Goal: Find specific page/section: Find specific page/section

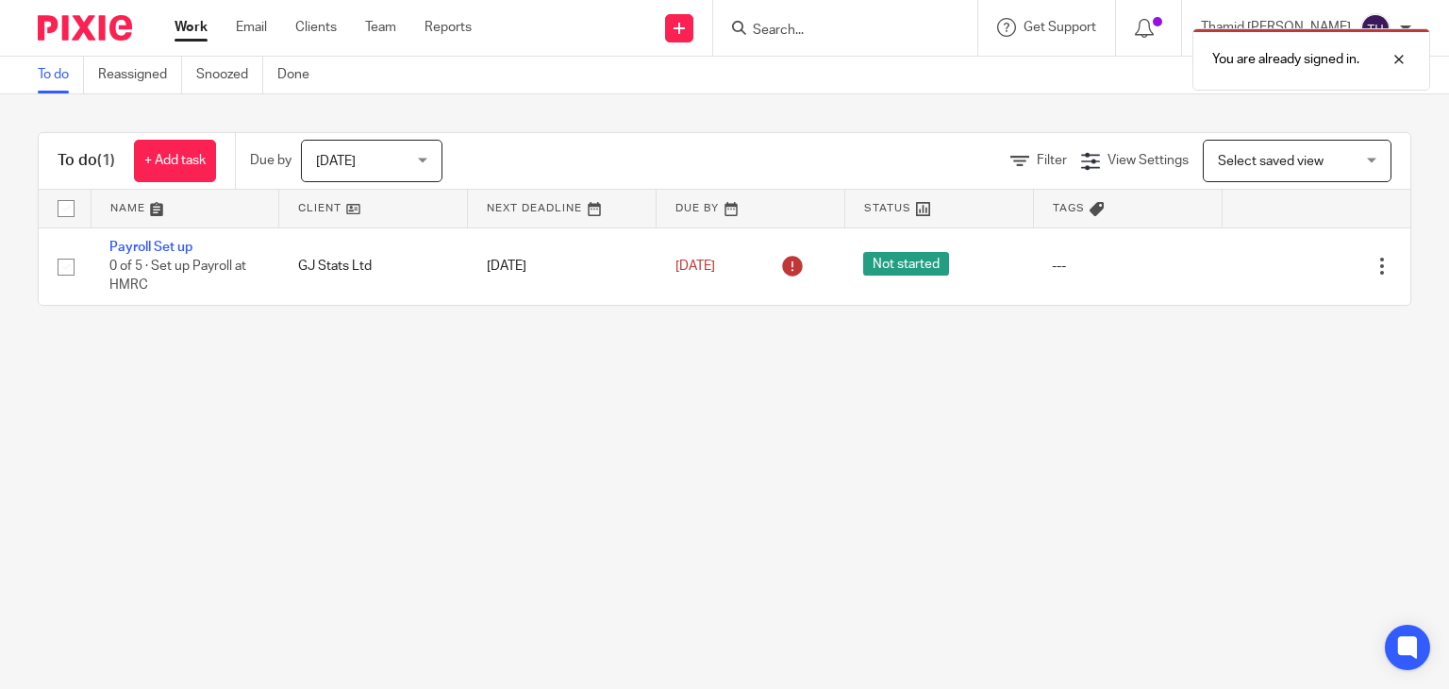
click at [1119, 29] on div "You are already signed in." at bounding box center [1078, 55] width 706 height 72
drag, startPoint x: 891, startPoint y: 25, endPoint x: 879, endPoint y: 33, distance: 14.2
click at [890, 25] on div "You are already signed in." at bounding box center [1078, 55] width 706 height 72
click at [879, 33] on div "You are already signed in." at bounding box center [1078, 55] width 706 height 72
click at [838, 33] on div "You are already signed in." at bounding box center [1078, 55] width 706 height 72
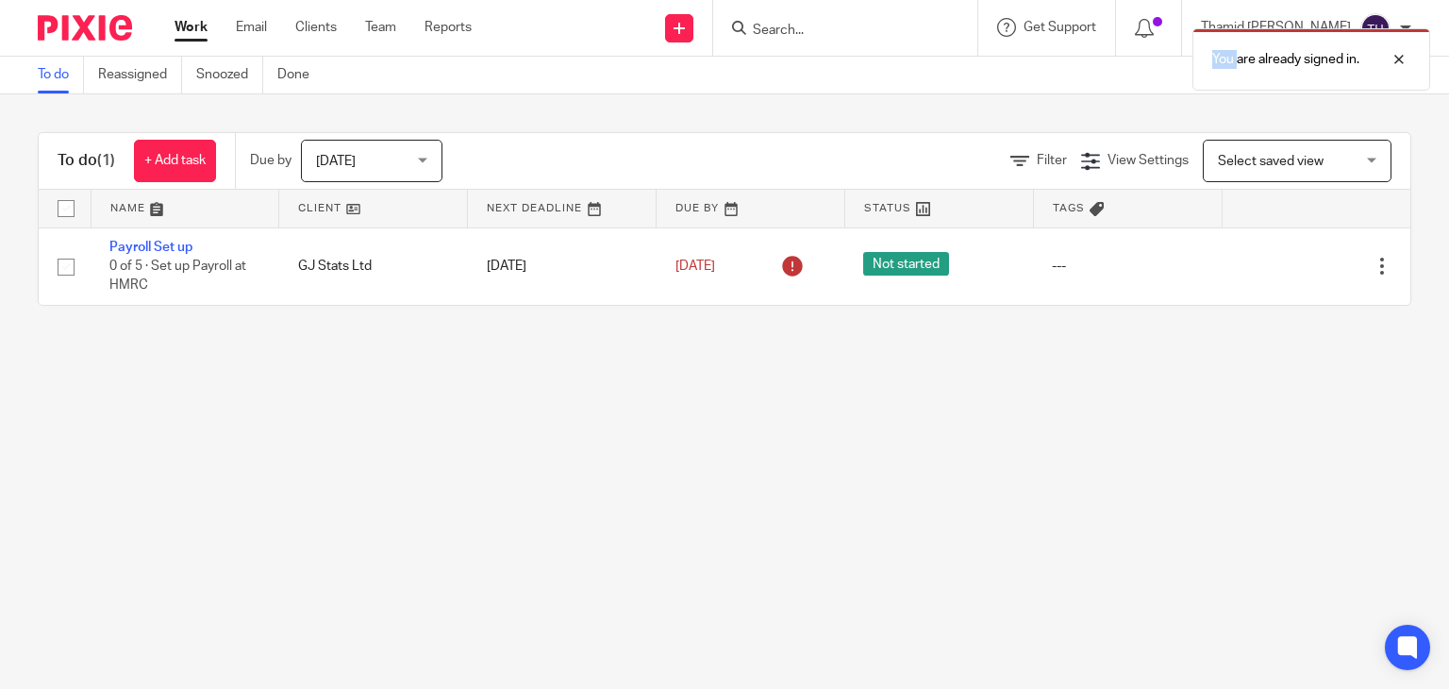
click at [838, 32] on div "You are already signed in." at bounding box center [1078, 55] width 706 height 72
click at [1400, 59] on div at bounding box center [1385, 59] width 51 height 23
click at [815, 25] on input "Search" at bounding box center [836, 31] width 170 height 17
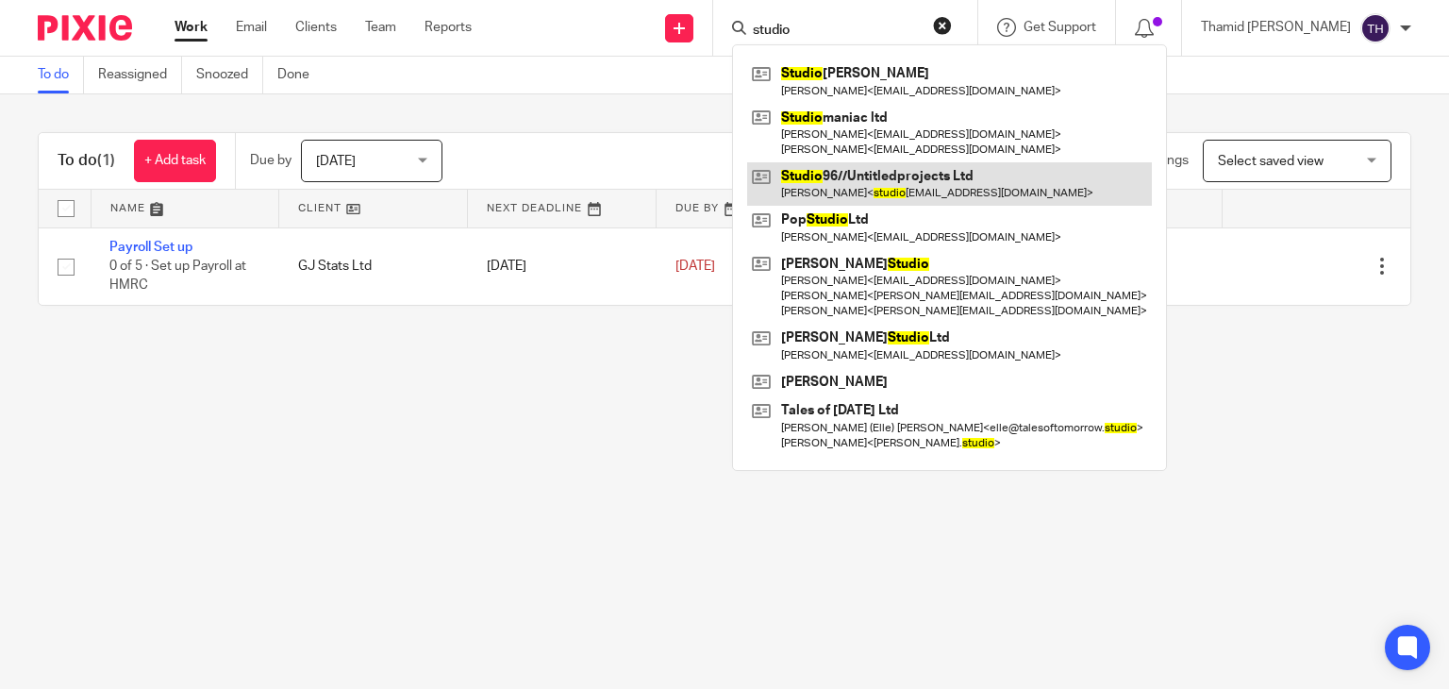
type input "studio"
click at [985, 197] on link at bounding box center [949, 183] width 405 height 43
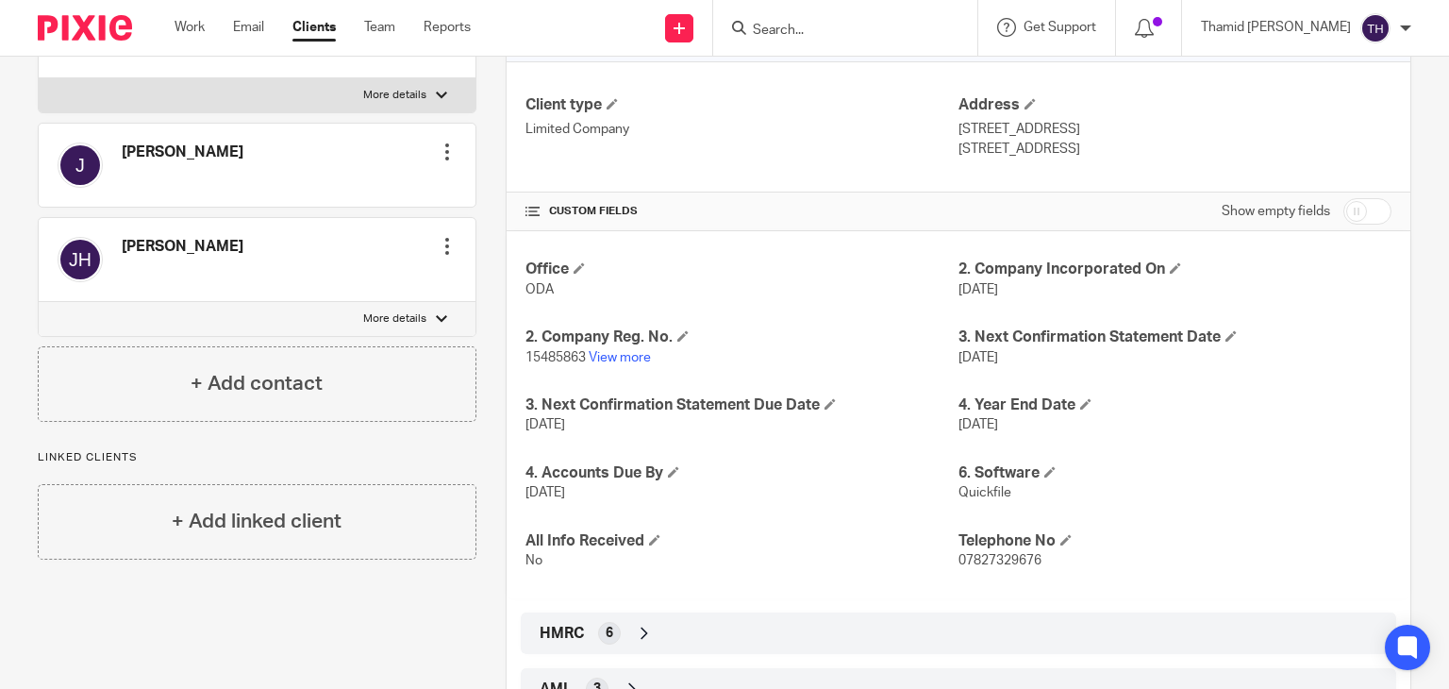
scroll to position [350, 0]
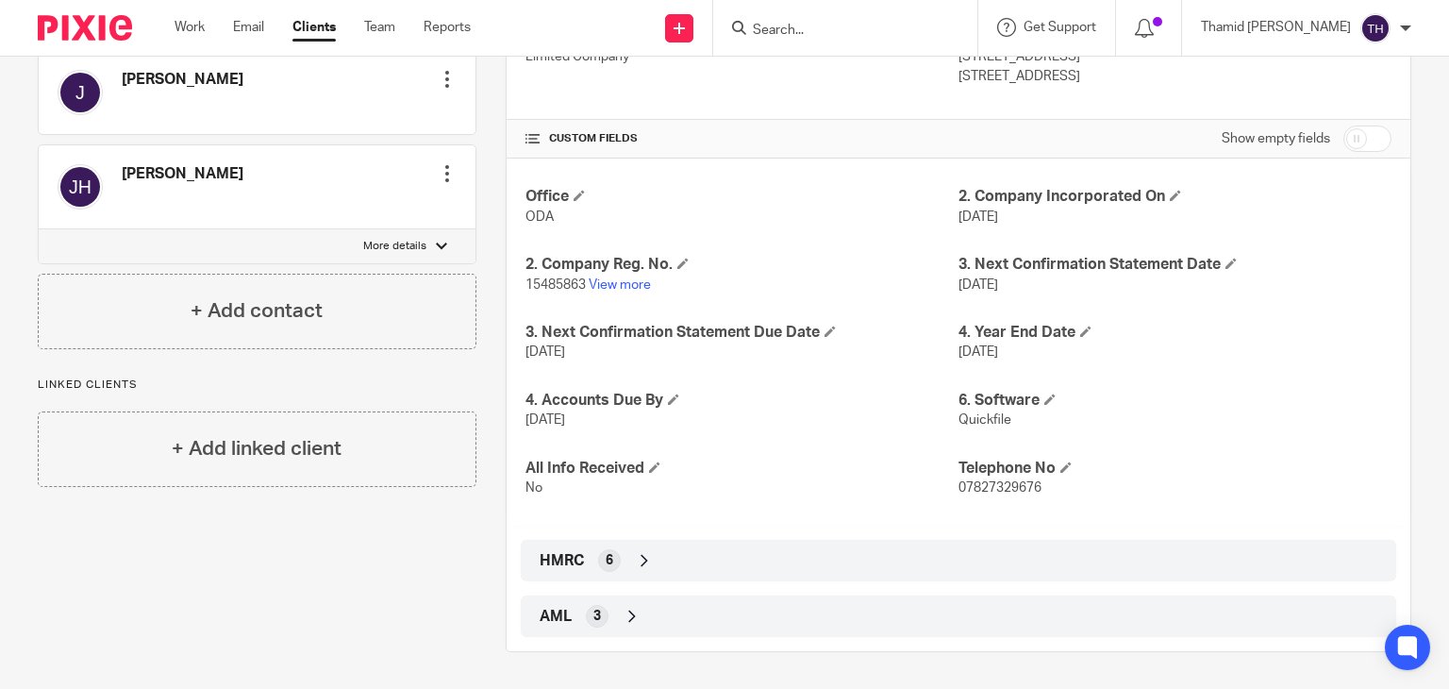
click at [540, 561] on span "HMRC" at bounding box center [562, 561] width 44 height 20
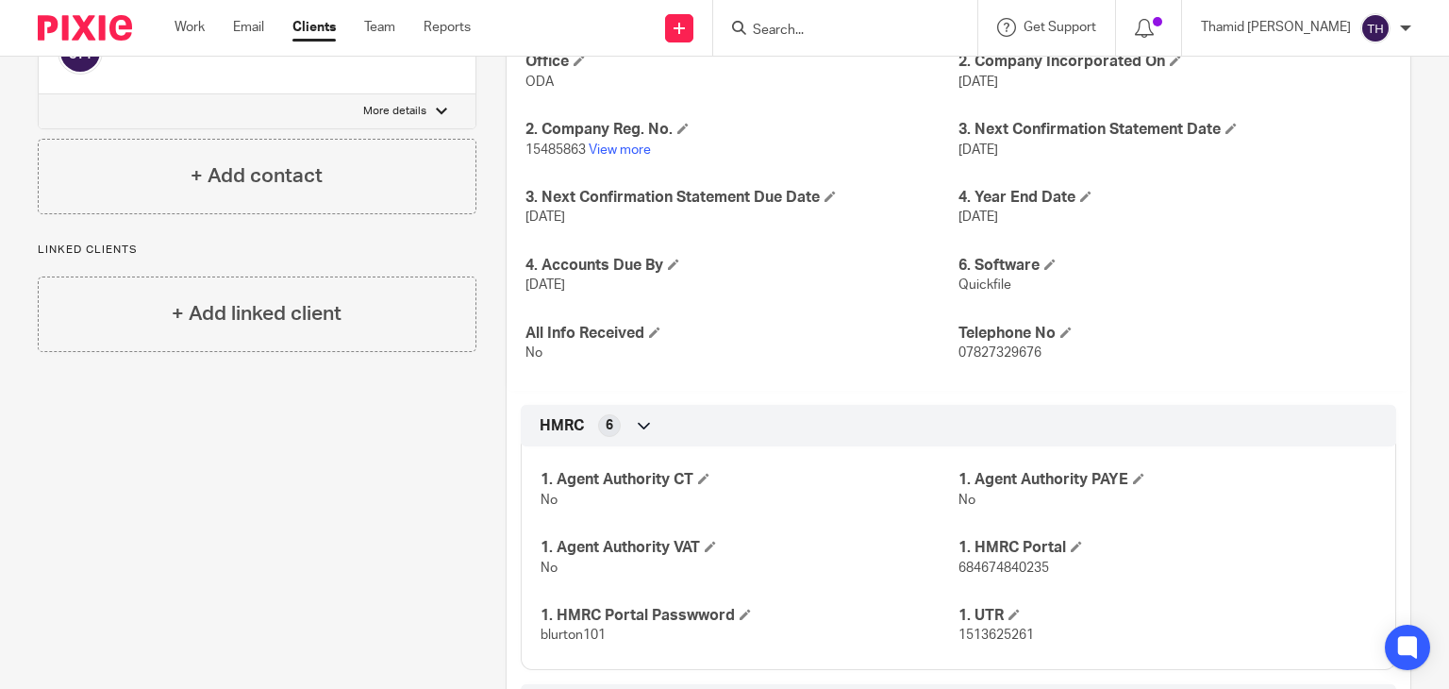
scroll to position [574, 0]
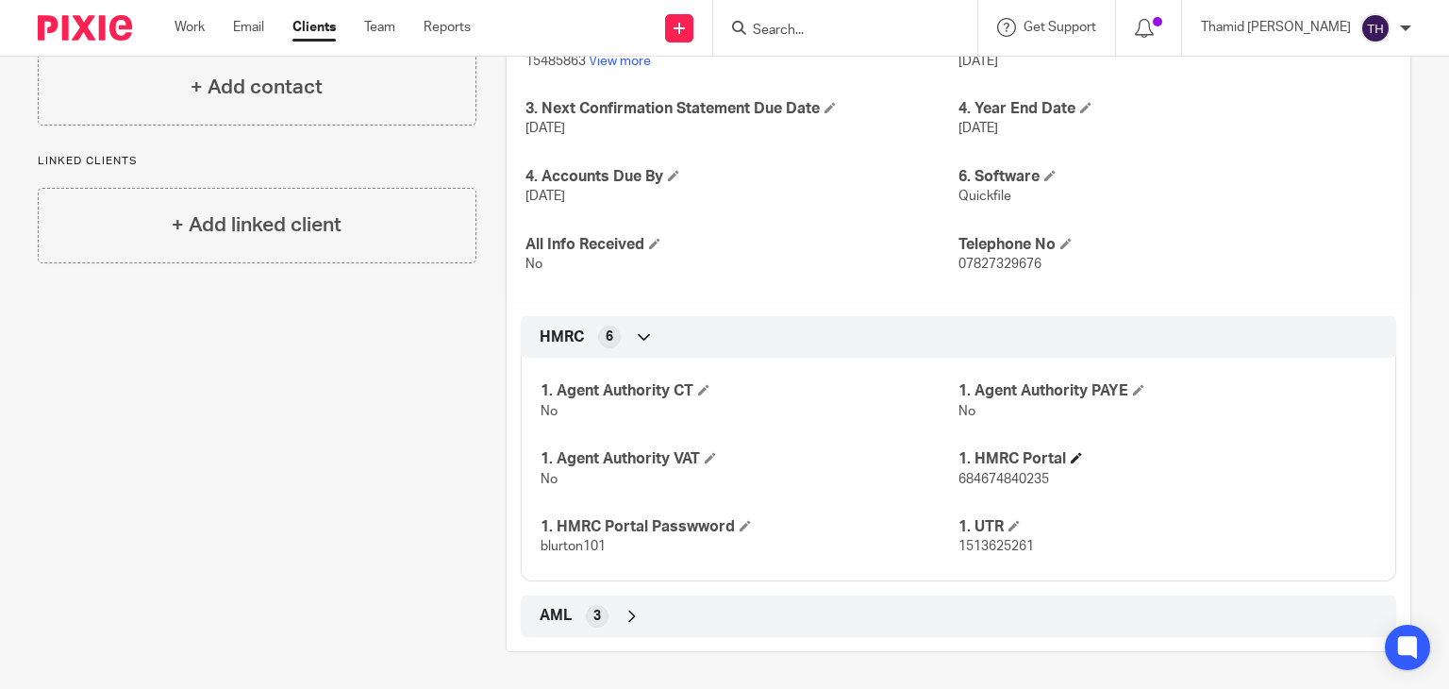
click at [1061, 466] on h4 "1. HMRC Portal" at bounding box center [1168, 459] width 418 height 20
click at [1075, 461] on span at bounding box center [1076, 457] width 11 height 11
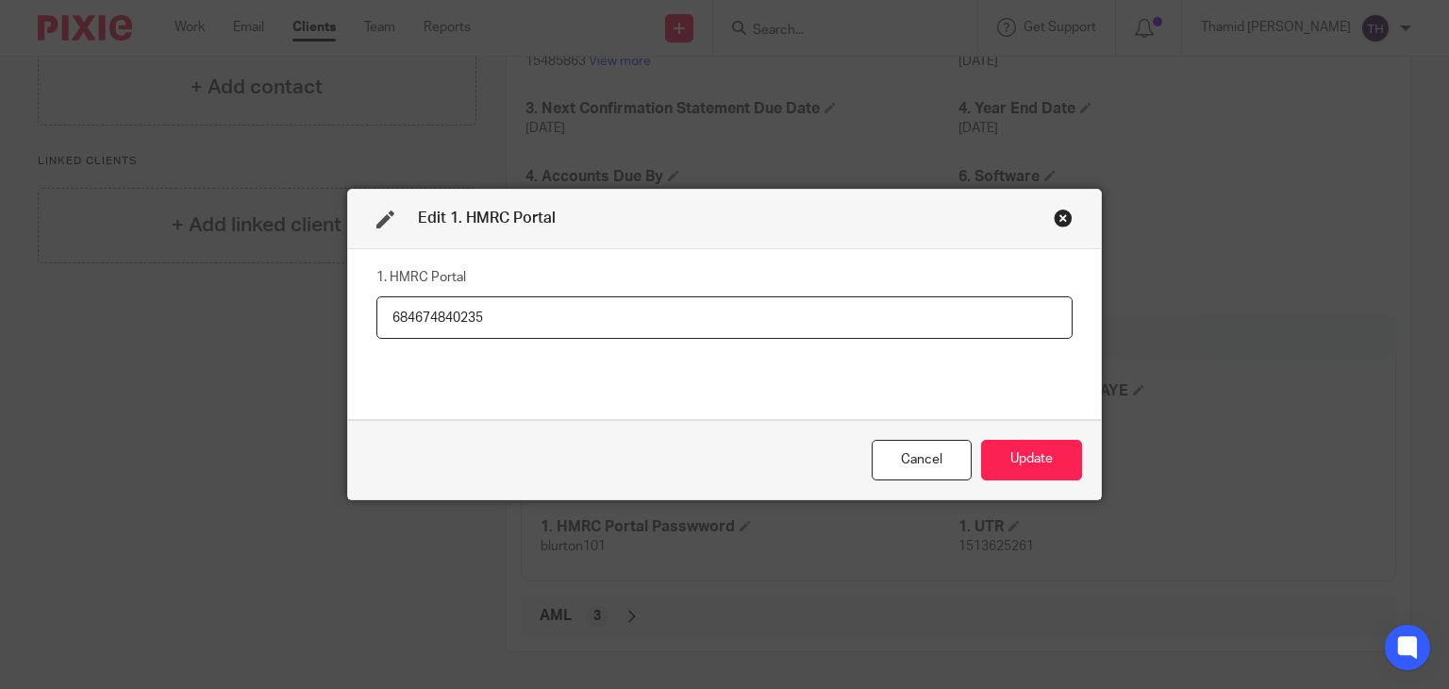
drag, startPoint x: 572, startPoint y: 322, endPoint x: 0, endPoint y: 435, distance: 582.9
click at [0, 435] on div "Edit 1. HMRC Portal 1. HMRC Portal 684674840235 Cancel Update" at bounding box center [724, 344] width 1449 height 689
